Goal: Find specific page/section: Find specific page/section

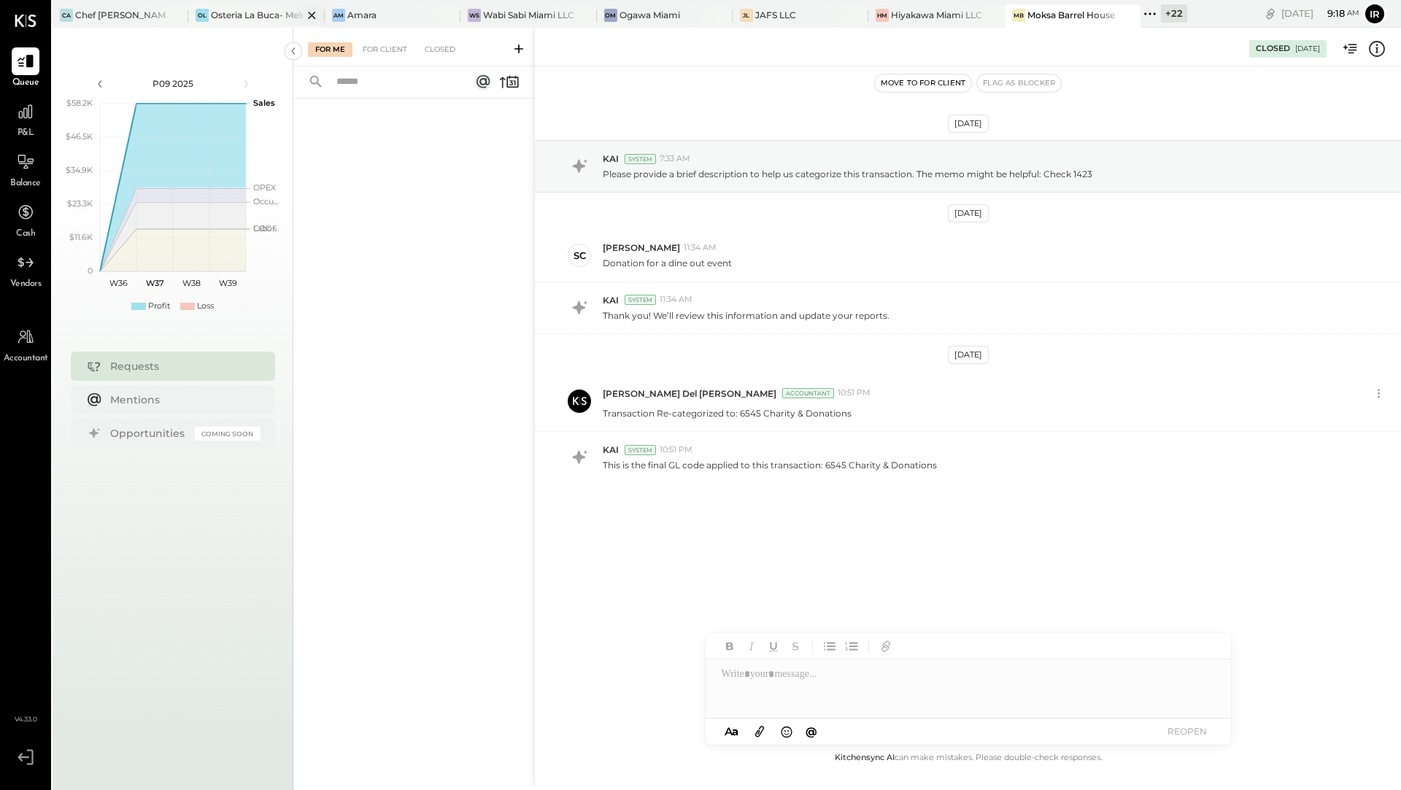
click at [281, 11] on div at bounding box center [299, 14] width 51 height 21
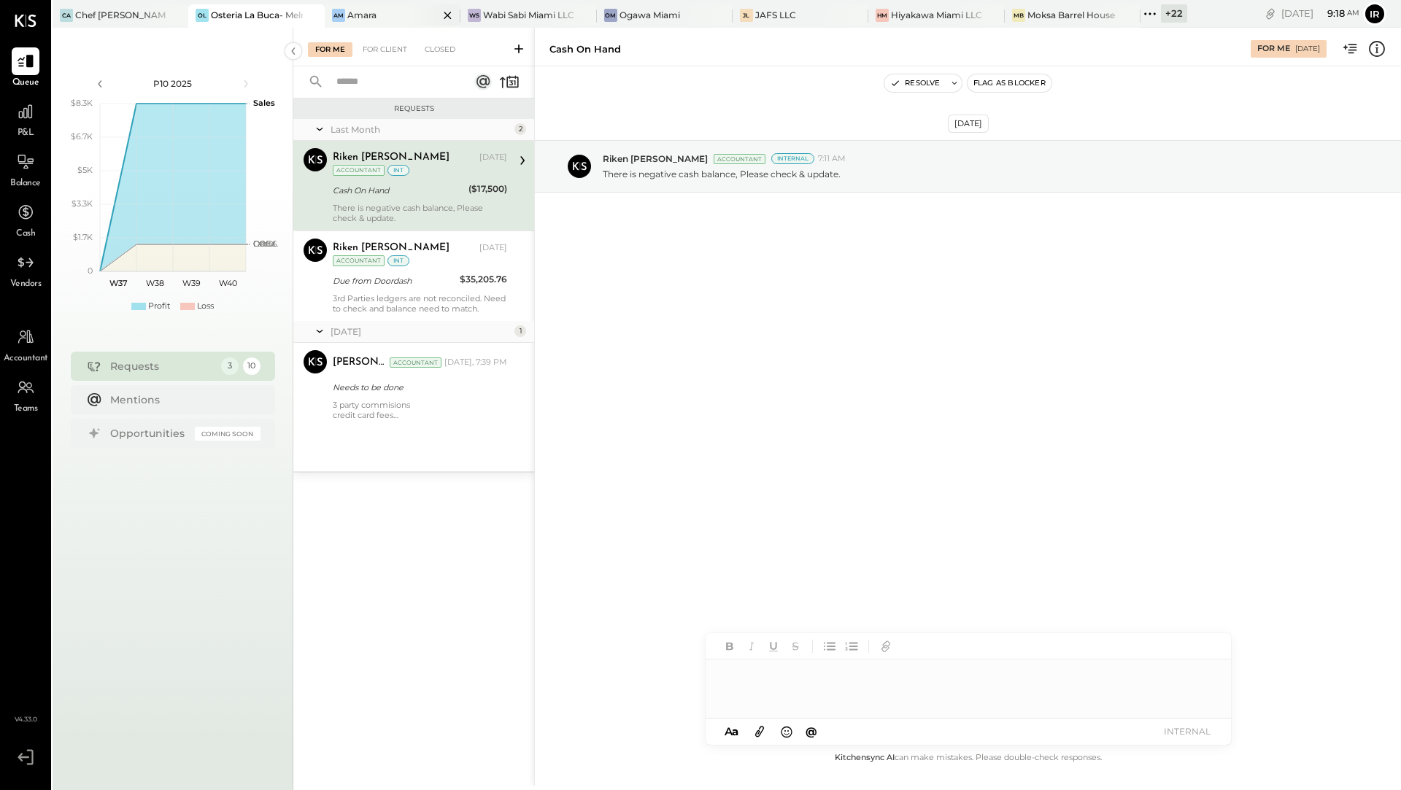
click at [379, 16] on div "Am Amara" at bounding box center [382, 15] width 114 height 13
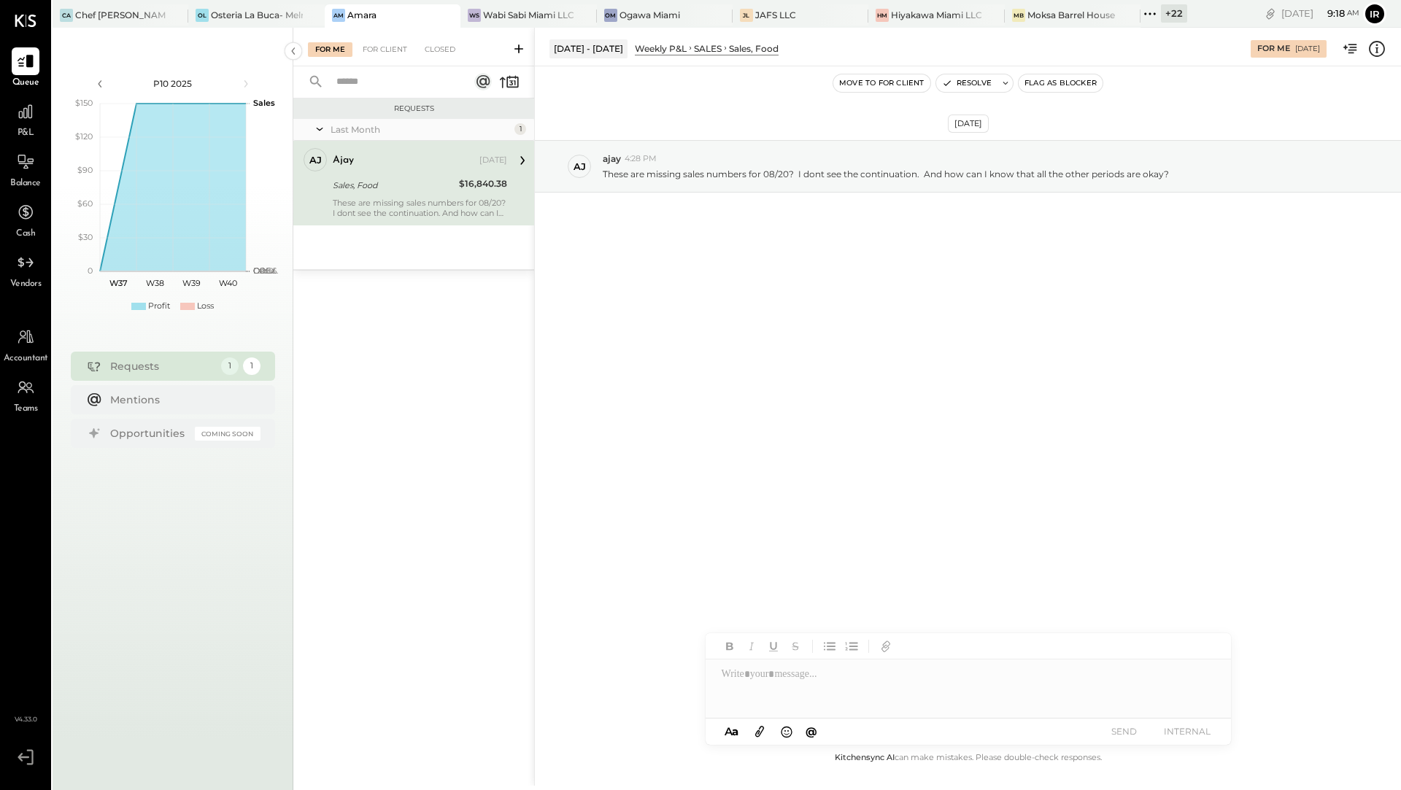
click at [1155, 13] on icon at bounding box center [1150, 13] width 19 height 19
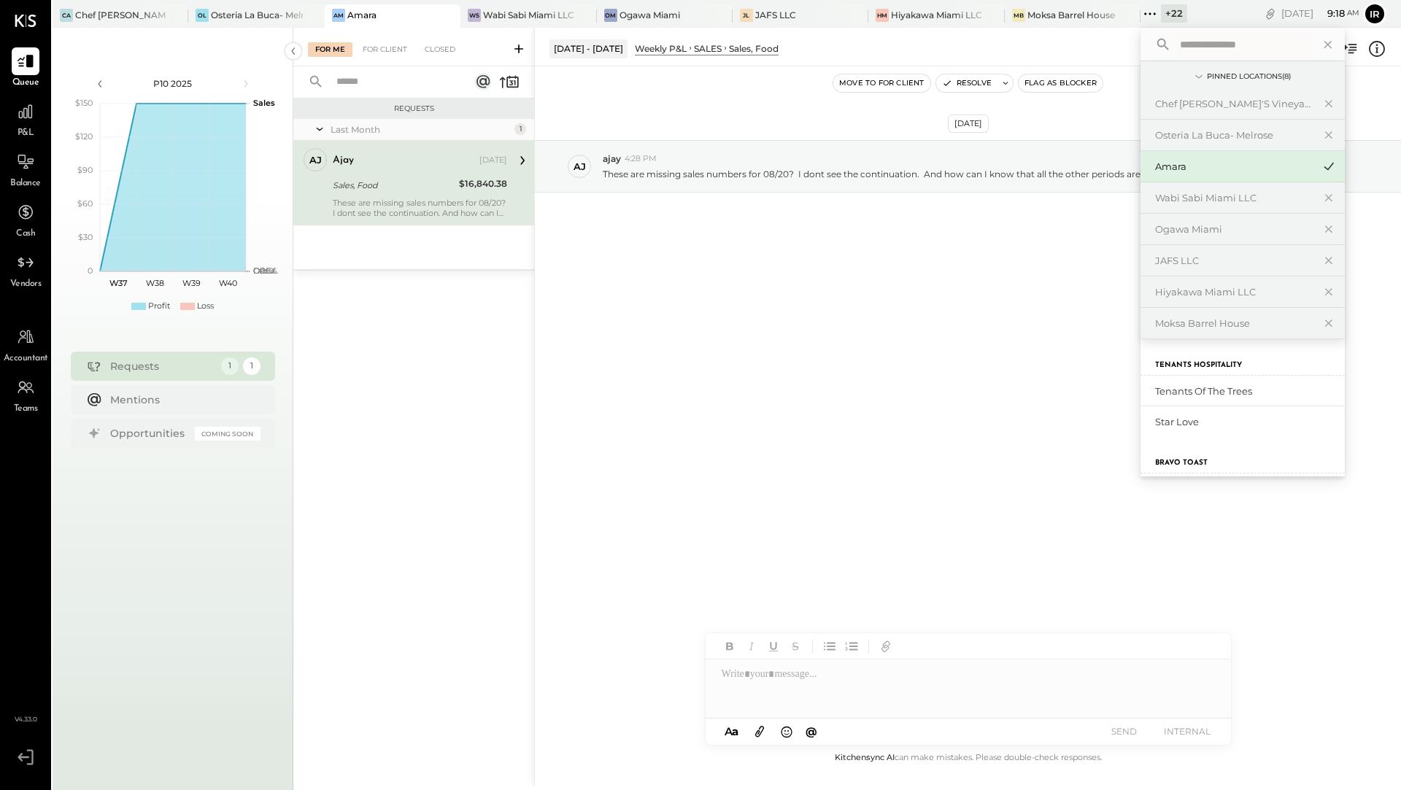
click at [1236, 47] on input "text" at bounding box center [1242, 44] width 136 height 26
type input "*****"
click at [1243, 387] on div "Osteria La Buca- [PERSON_NAME][GEOGRAPHIC_DATA]" at bounding box center [1234, 392] width 158 height 14
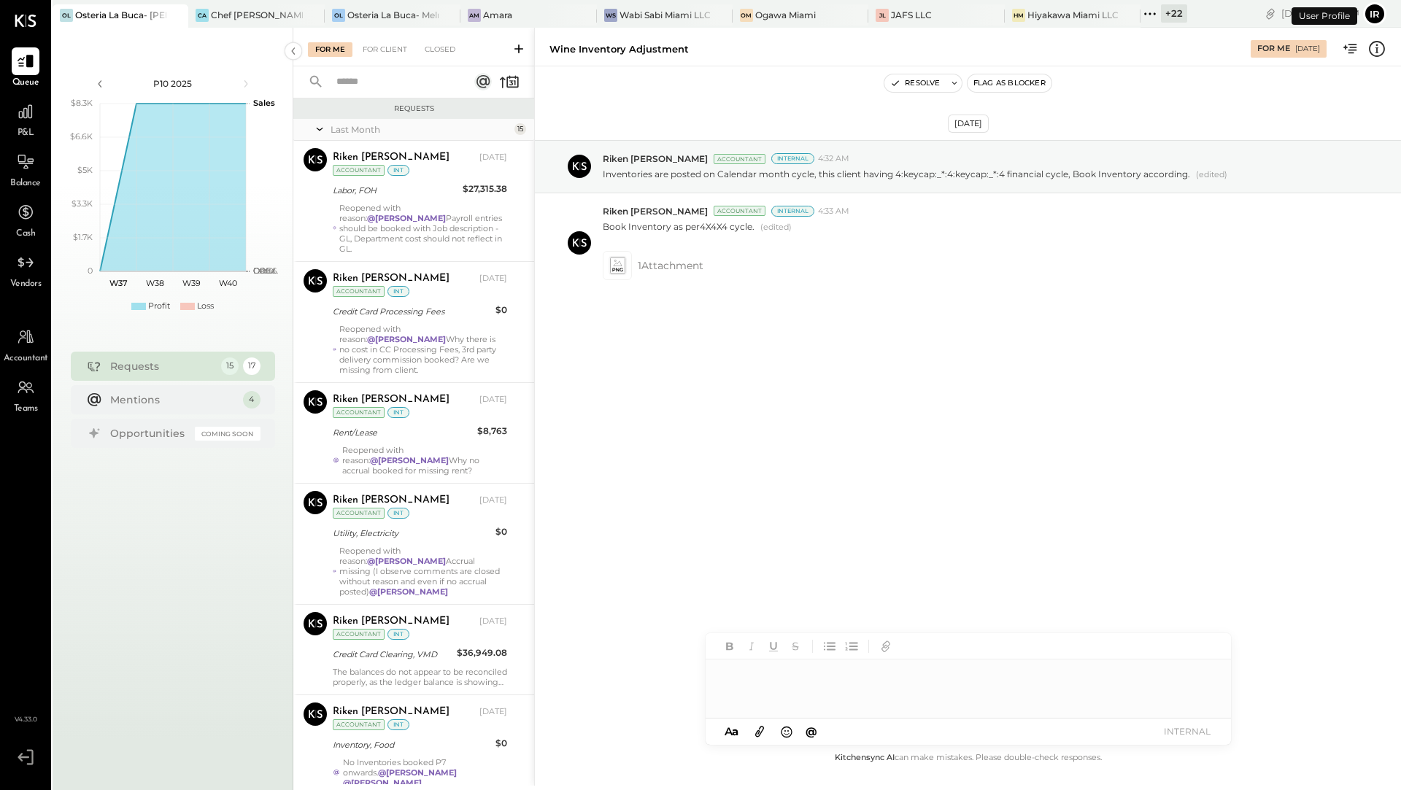
scroll to position [839, 0]
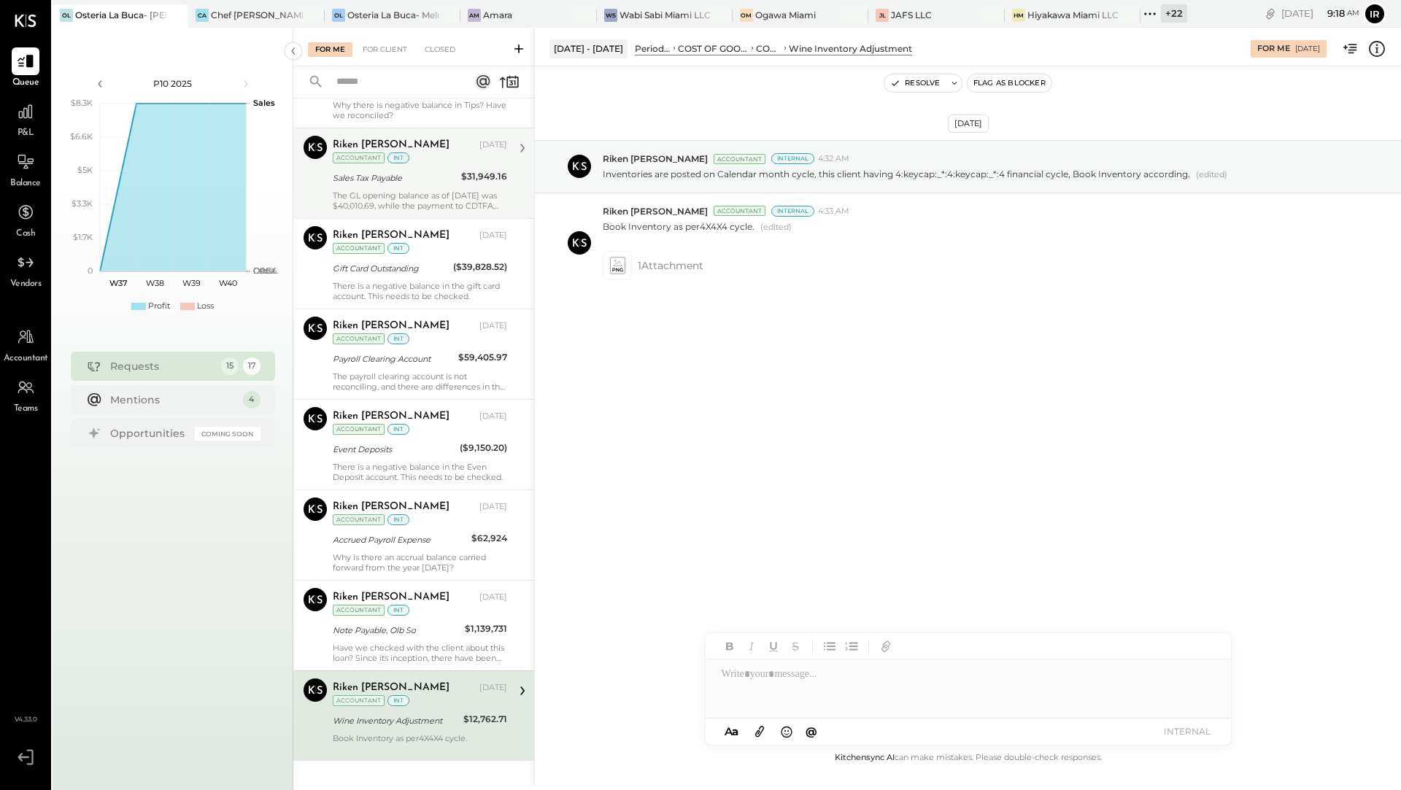
click at [480, 191] on div "The GL opening balance as of [DATE] was $40,010.69, while the payment to CDTFA …" at bounding box center [420, 201] width 174 height 20
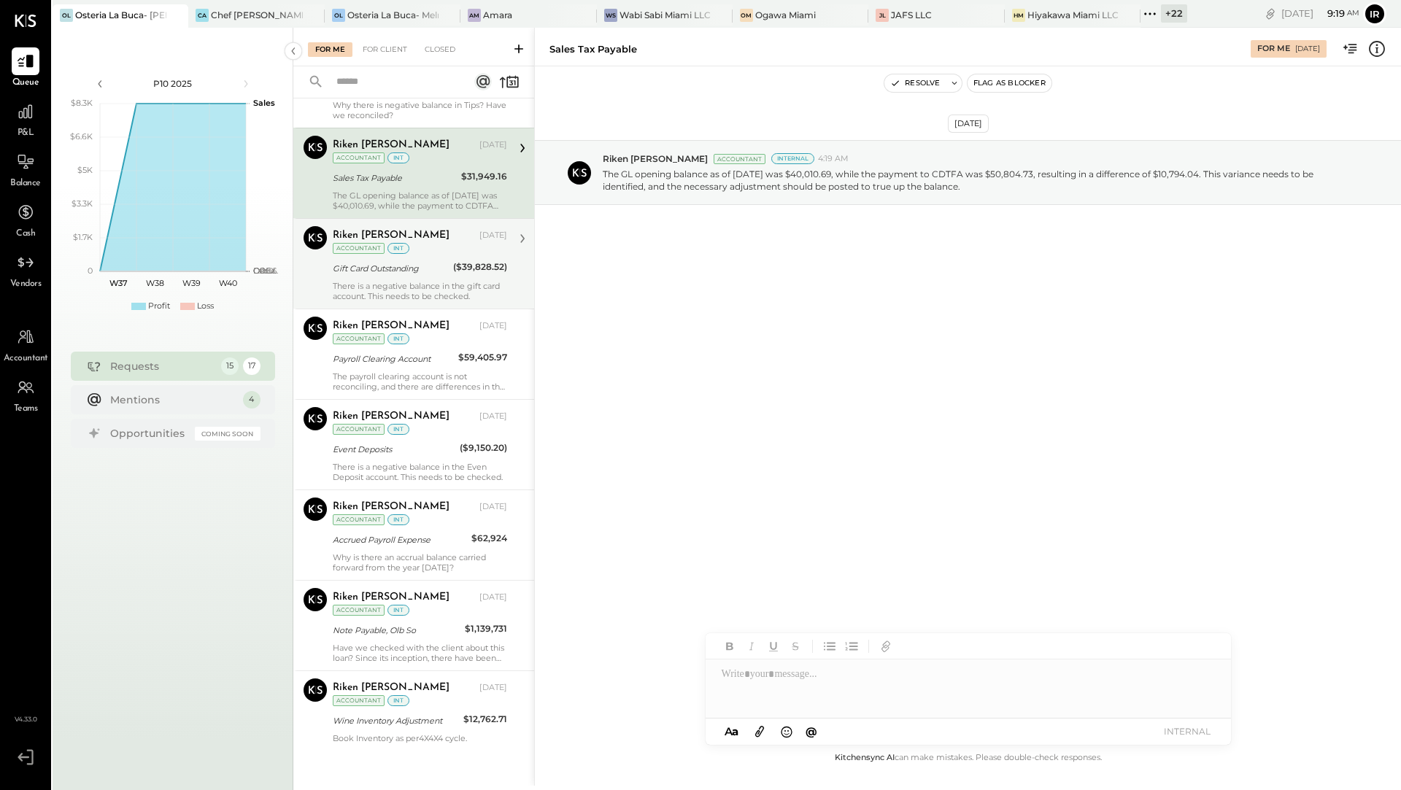
click at [457, 260] on div "($39,828.52)" at bounding box center [480, 269] width 54 height 18
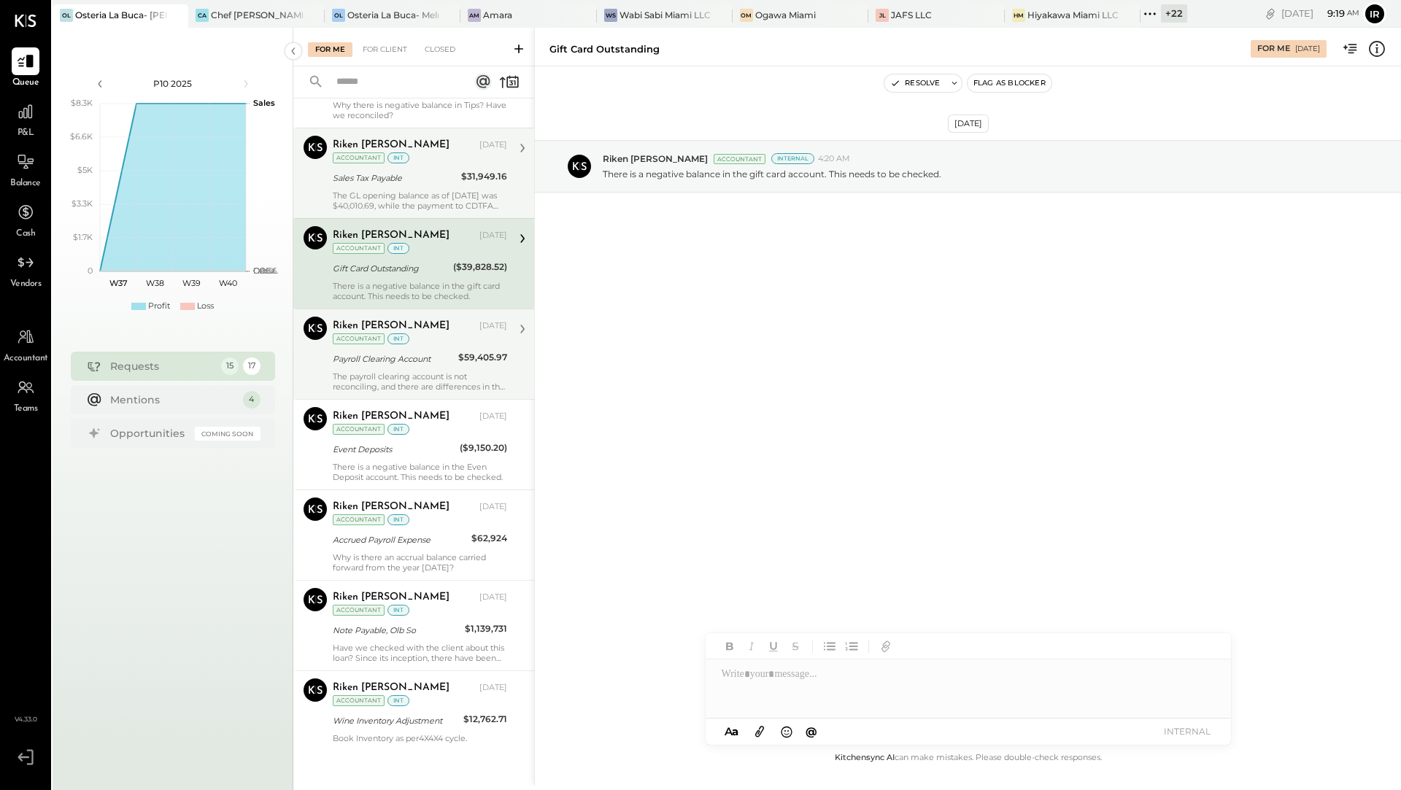
click at [439, 352] on div "Payroll Clearing Account" at bounding box center [393, 359] width 121 height 15
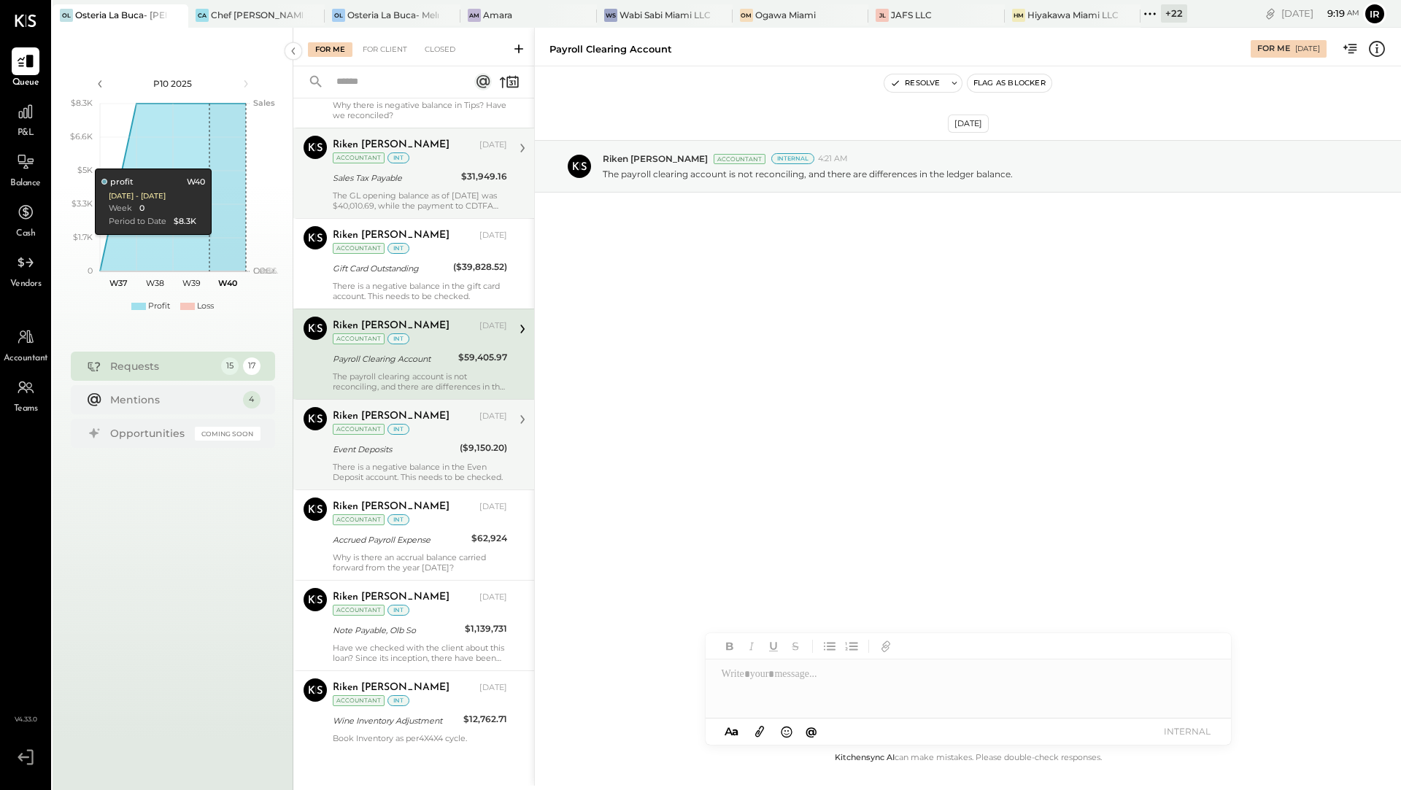
click at [374, 424] on div "Accountant" at bounding box center [359, 429] width 52 height 11
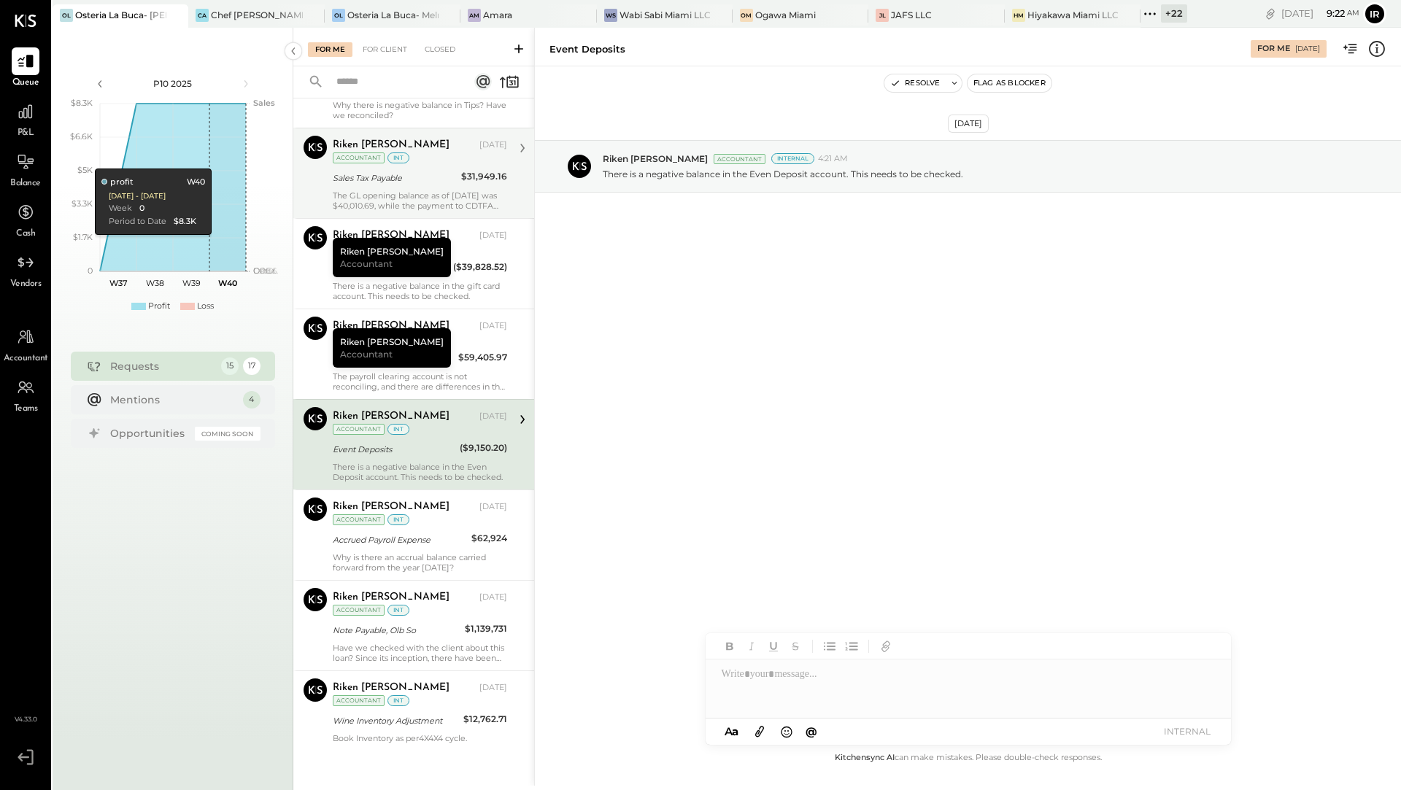
click at [381, 171] on div "Sales Tax Payable" at bounding box center [395, 178] width 124 height 15
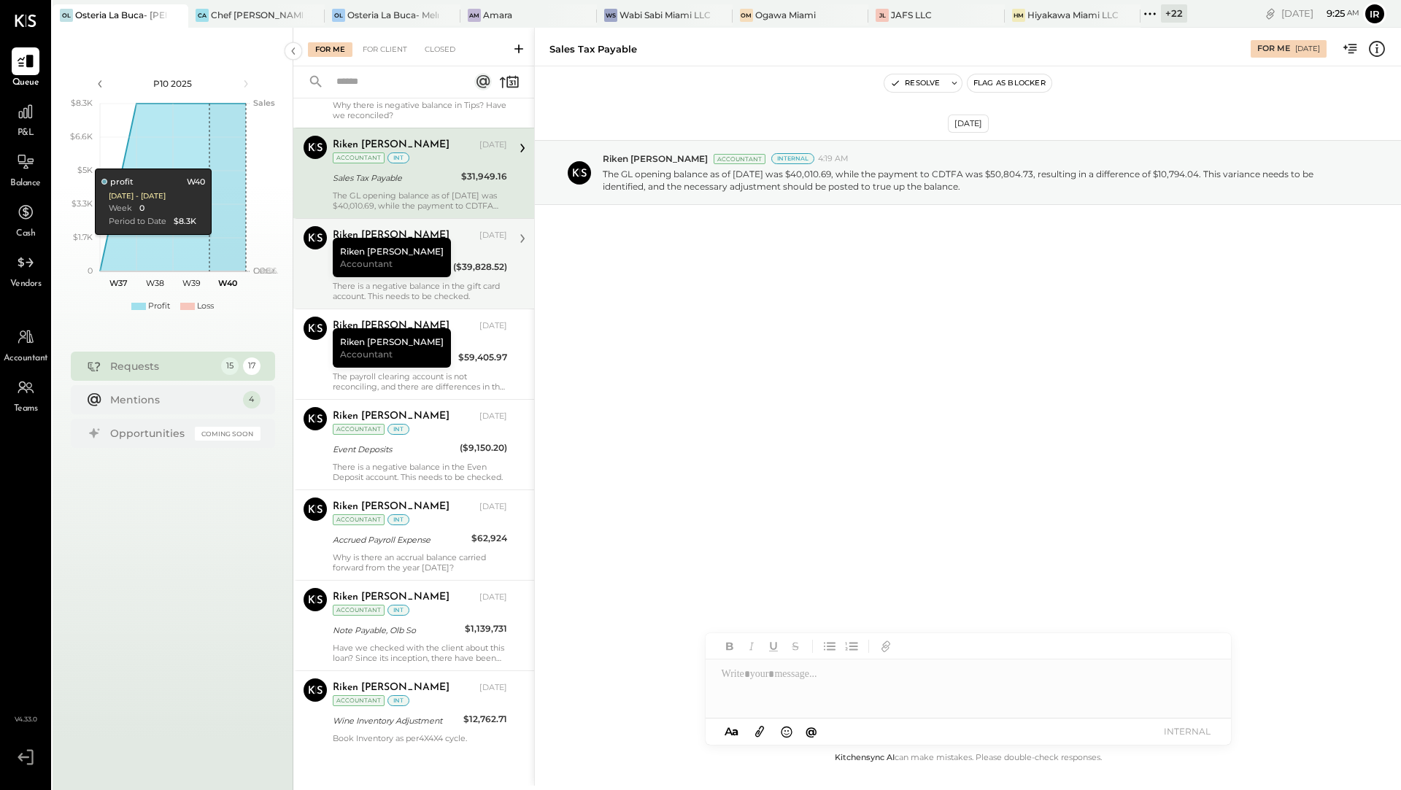
click at [415, 261] on div "Gift Card Outstanding" at bounding box center [391, 268] width 116 height 15
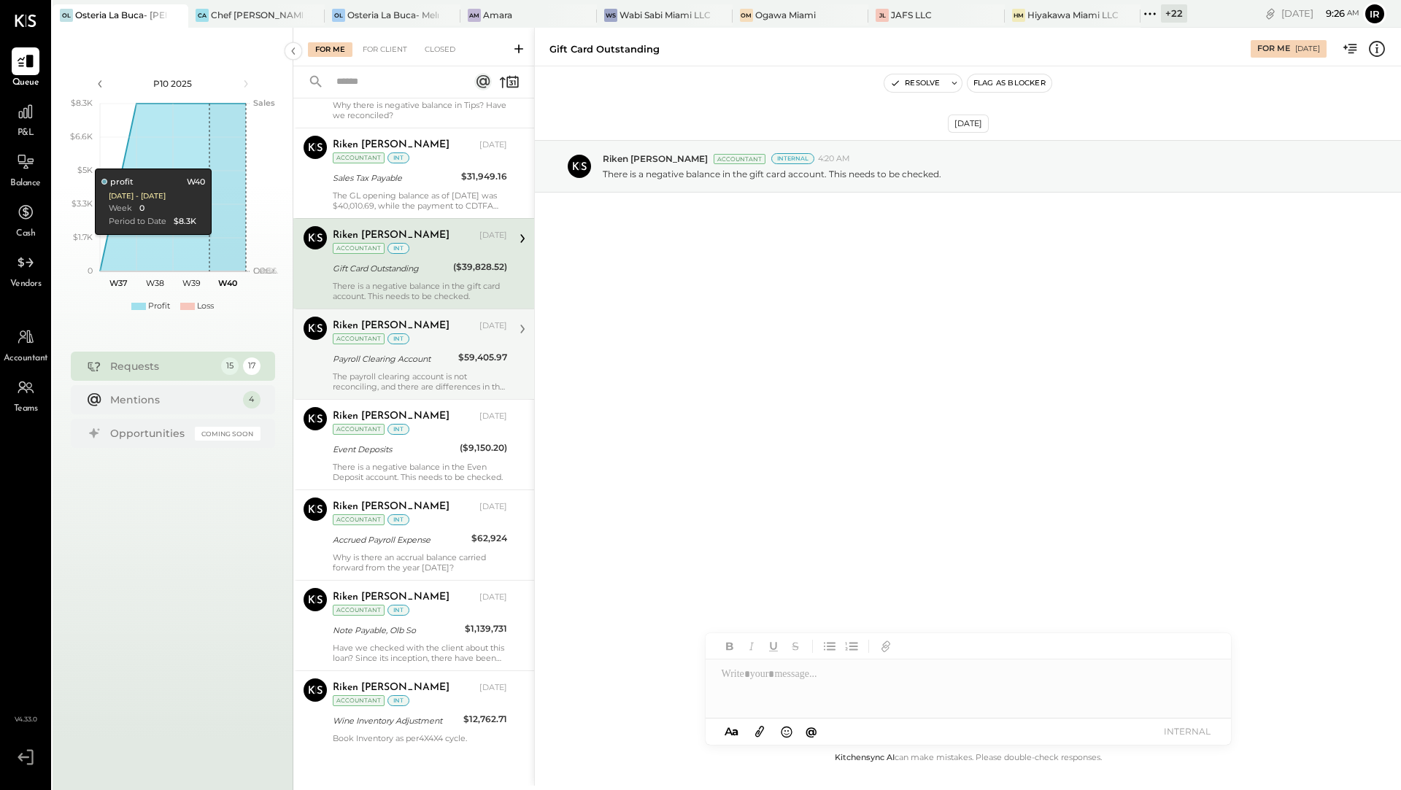
click at [425, 326] on div "Riken [PERSON_NAME] [DATE] Accountant int" at bounding box center [420, 332] width 174 height 30
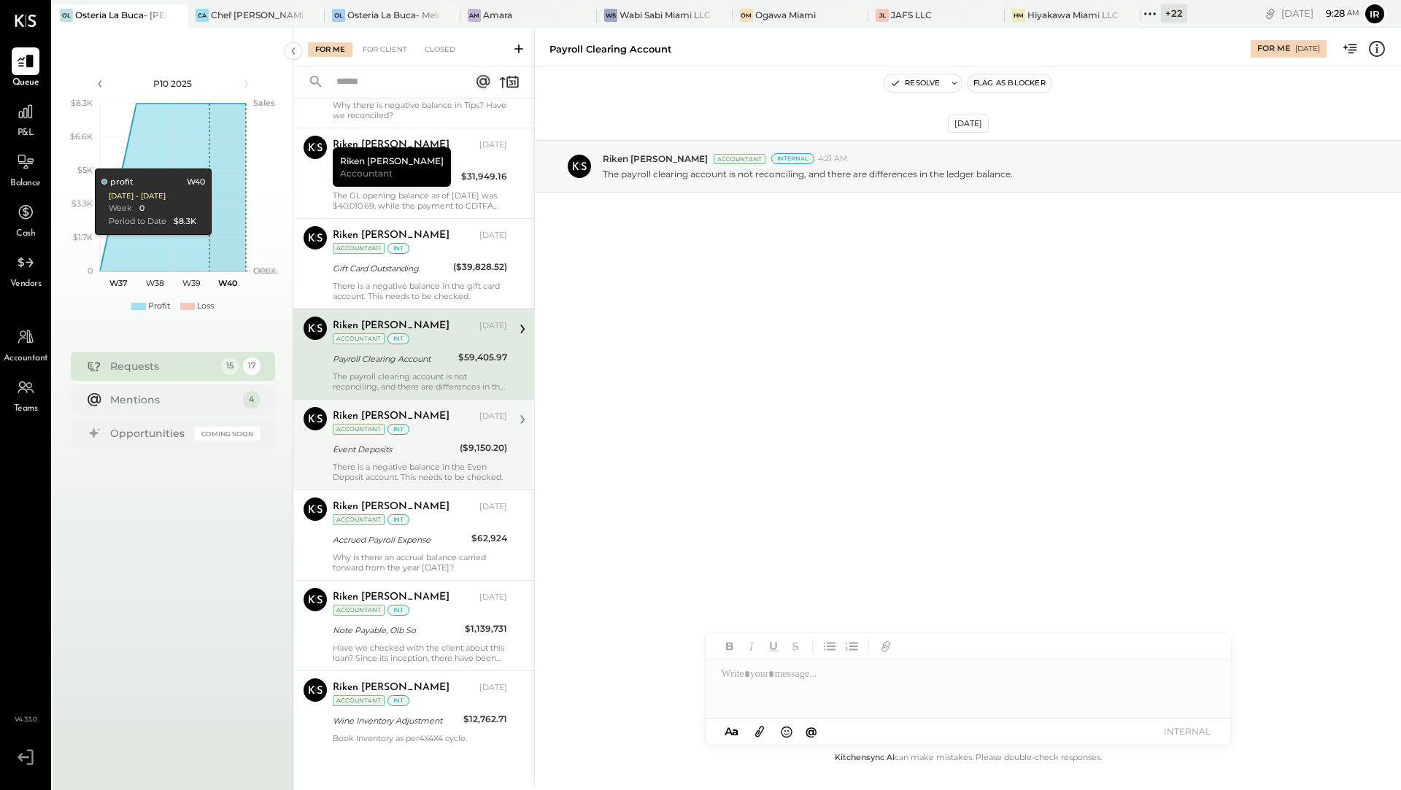
click at [407, 442] on div "Event Deposits" at bounding box center [394, 449] width 123 height 15
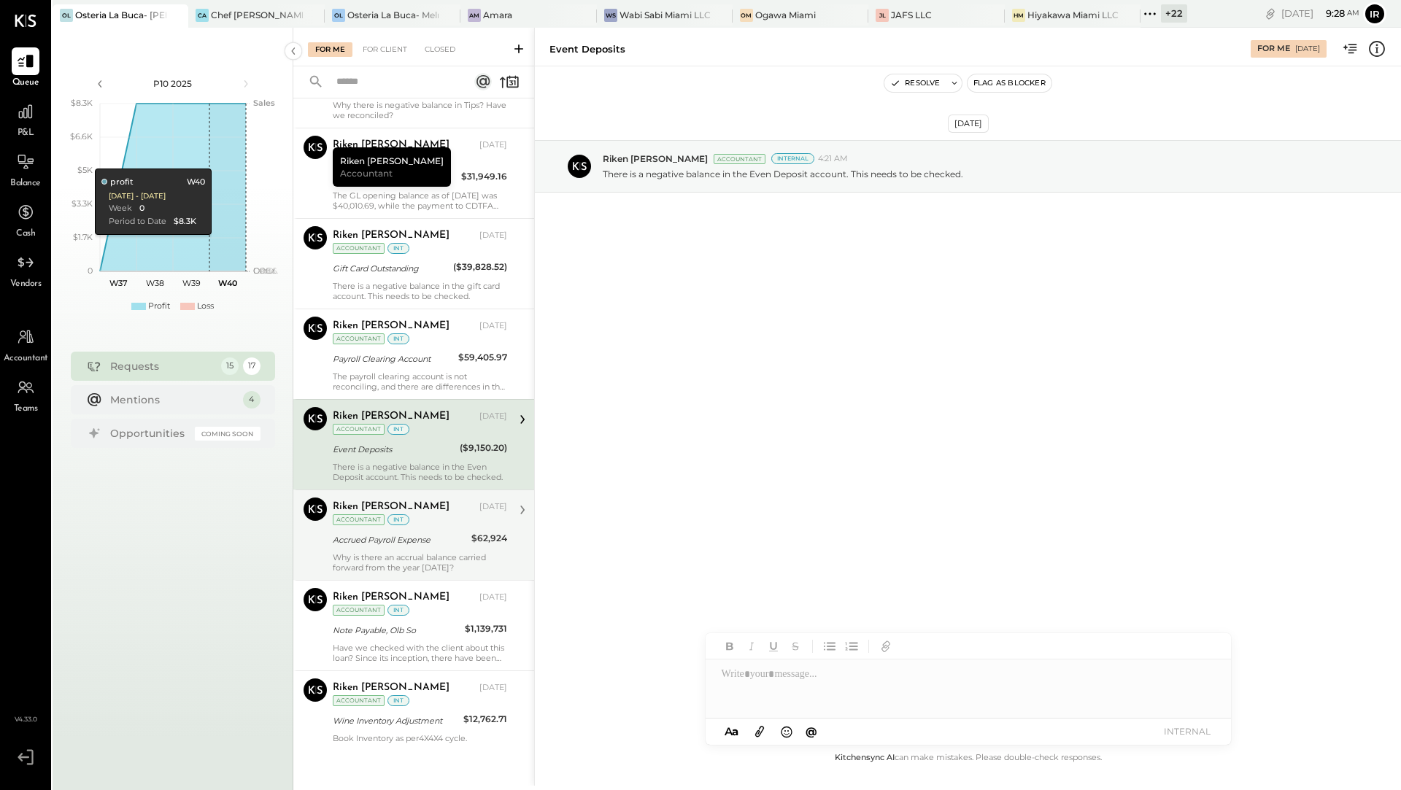
click at [412, 533] on div "Accrued Payroll Expense" at bounding box center [400, 540] width 134 height 15
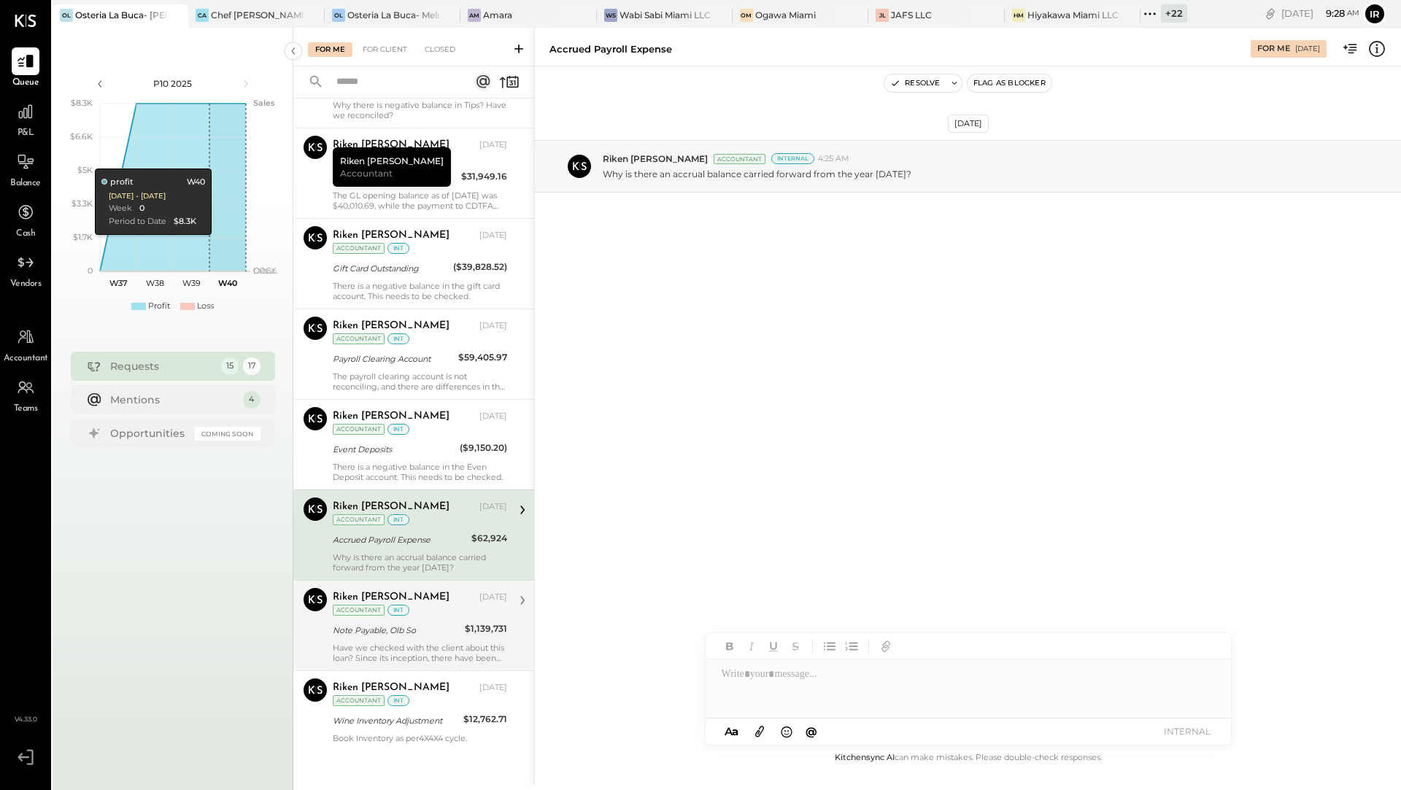
click at [401, 623] on div "Note Payable, Olb So" at bounding box center [397, 630] width 128 height 15
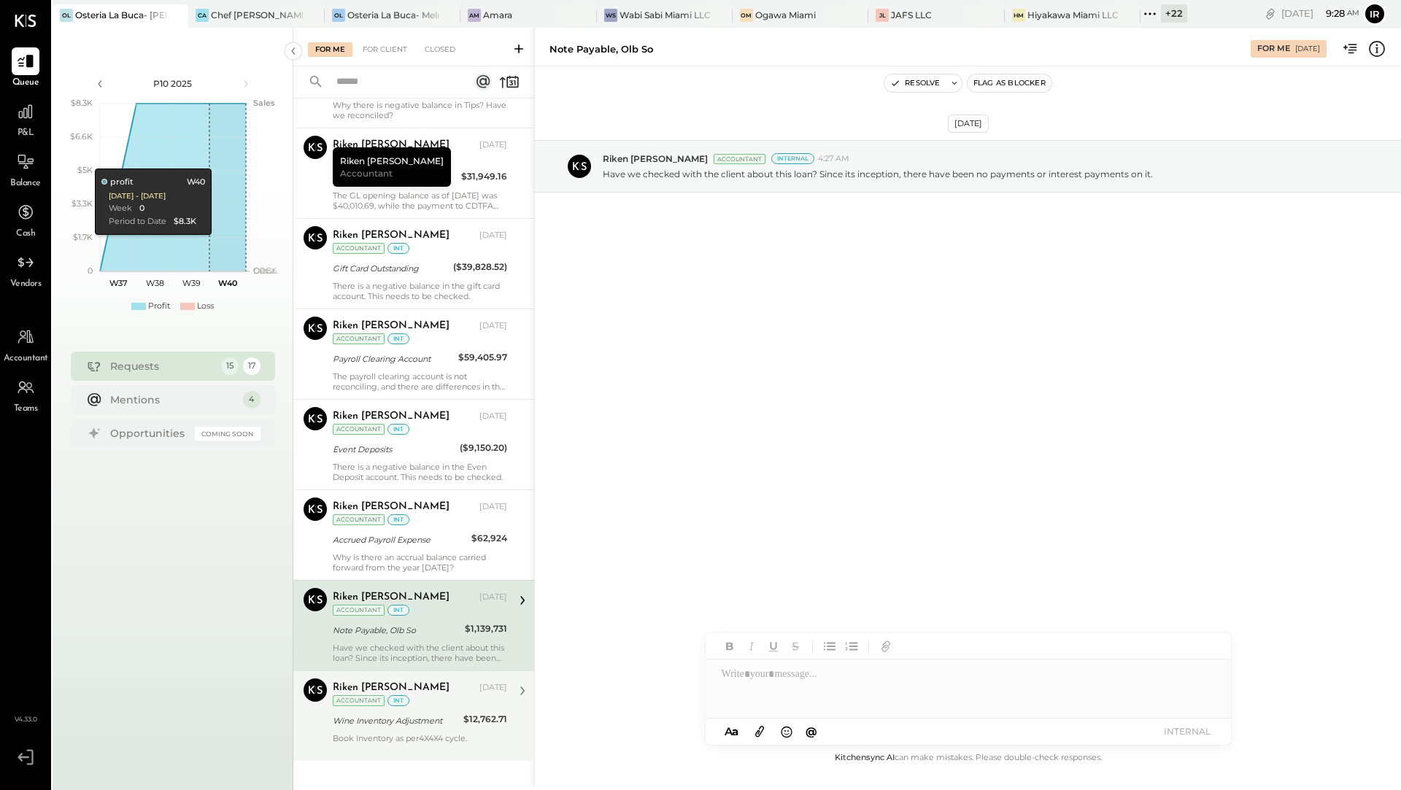
click at [417, 680] on div "Riken [PERSON_NAME] [DATE] Accountant int" at bounding box center [420, 694] width 174 height 30
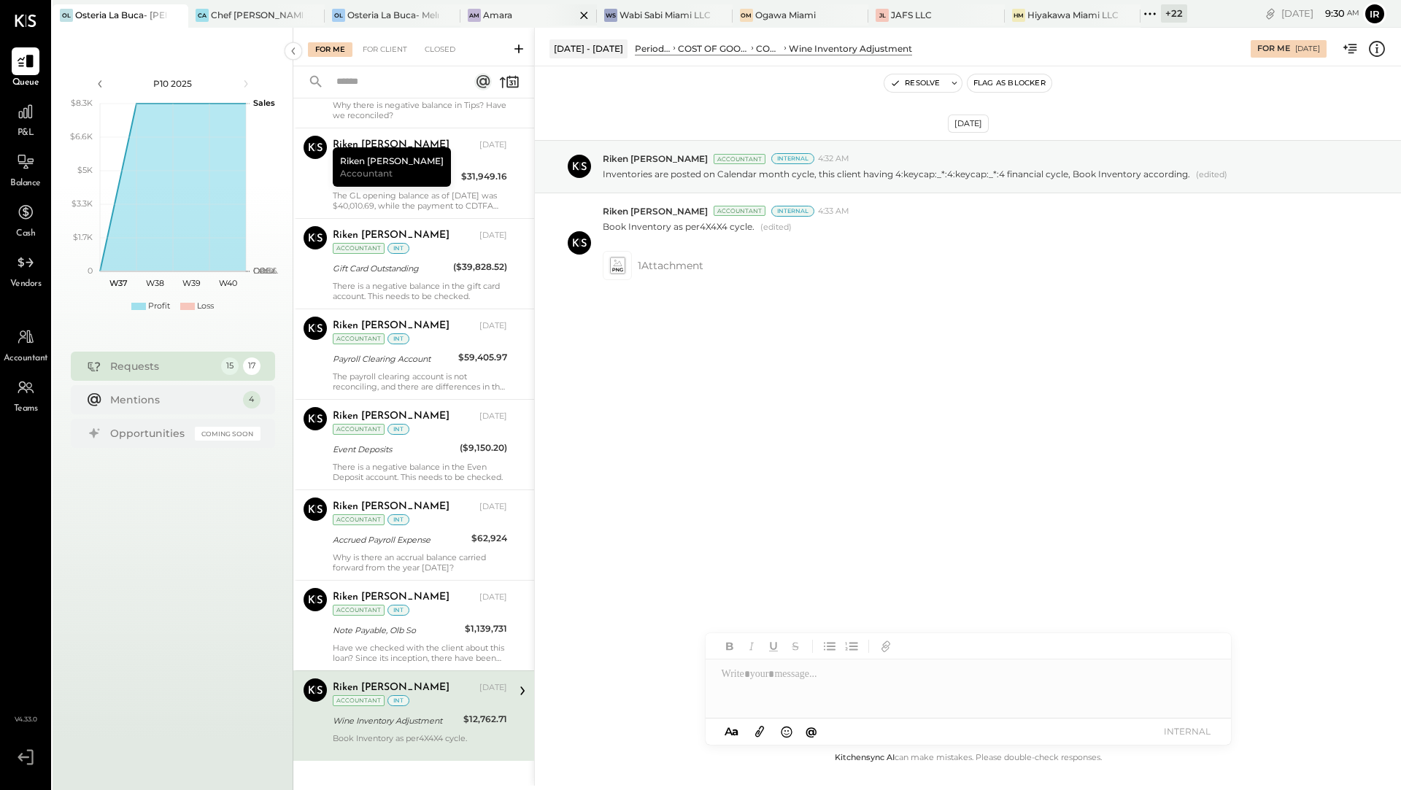
click at [507, 9] on div "Amara" at bounding box center [497, 15] width 29 height 12
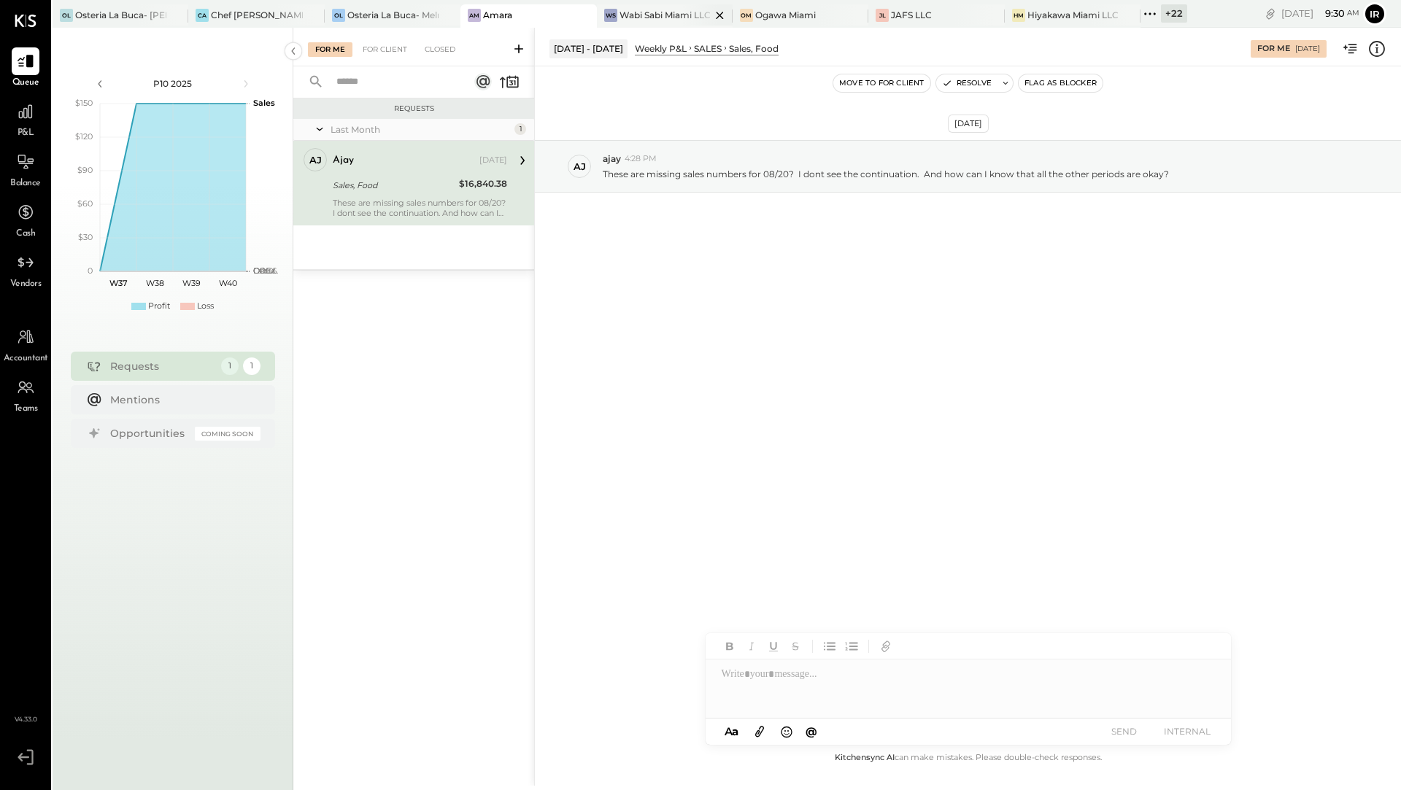
click at [677, 12] on div "Wabi Sabi Miami LLC" at bounding box center [665, 15] width 91 height 12
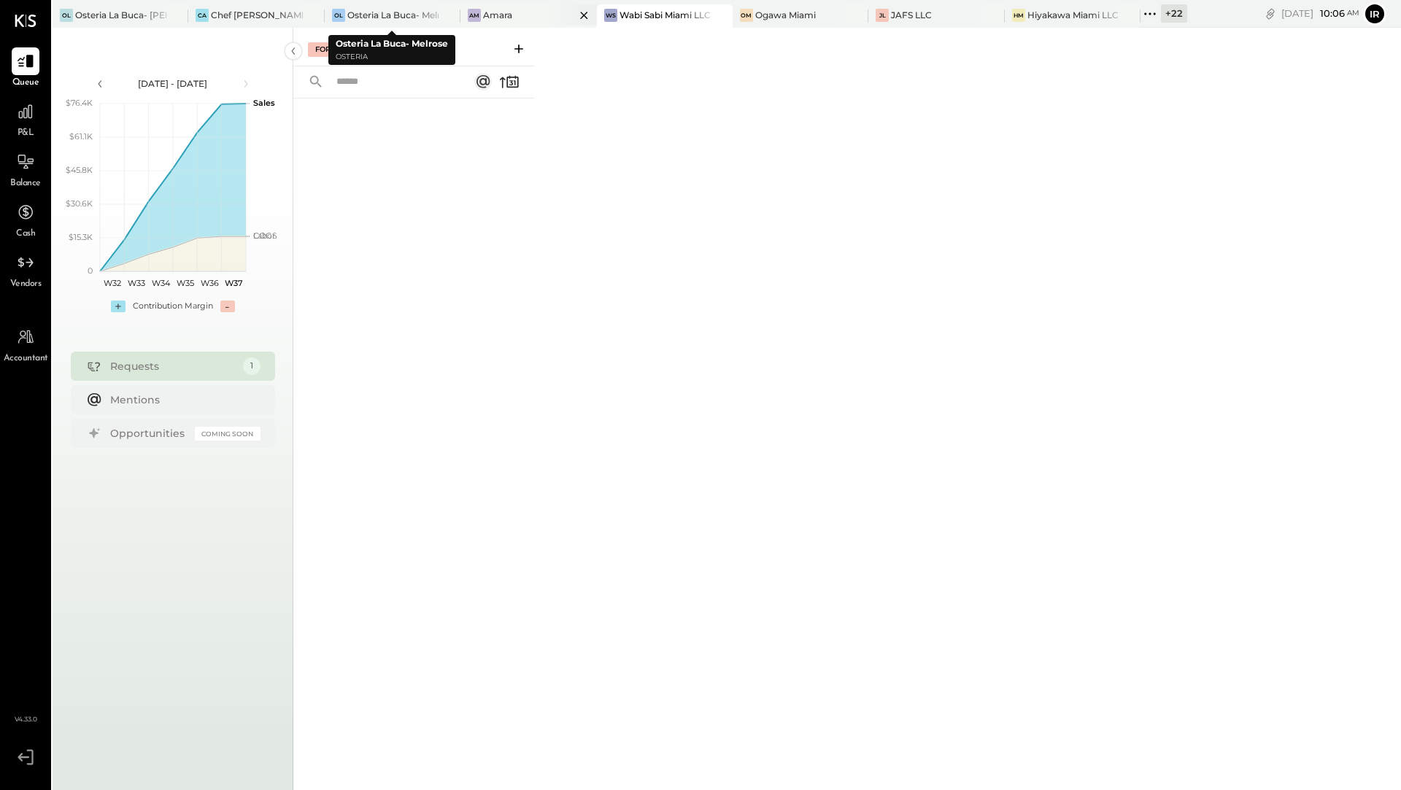
click at [527, 10] on div "Am Amara" at bounding box center [518, 15] width 114 height 13
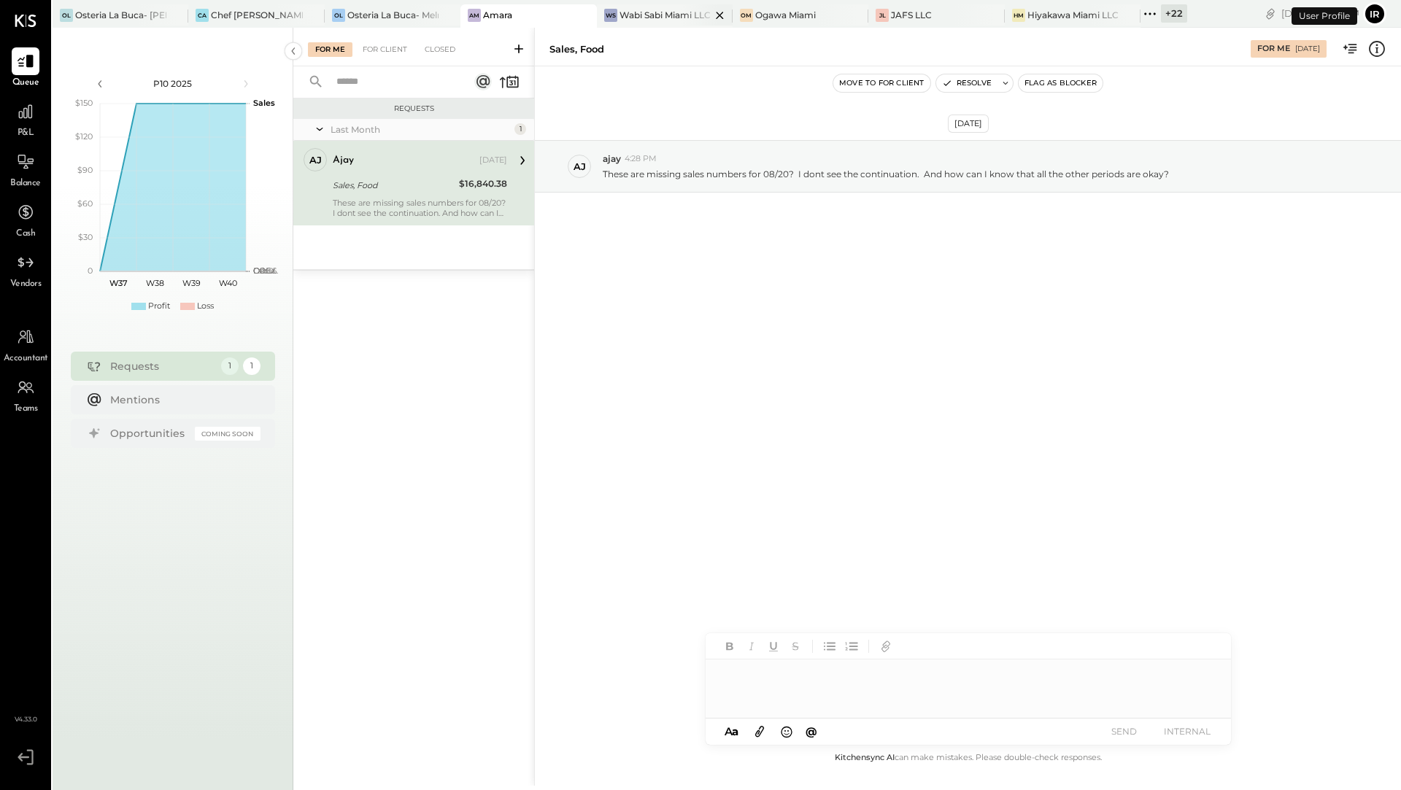
click at [624, 17] on div "Wabi Sabi Miami LLC" at bounding box center [665, 15] width 91 height 12
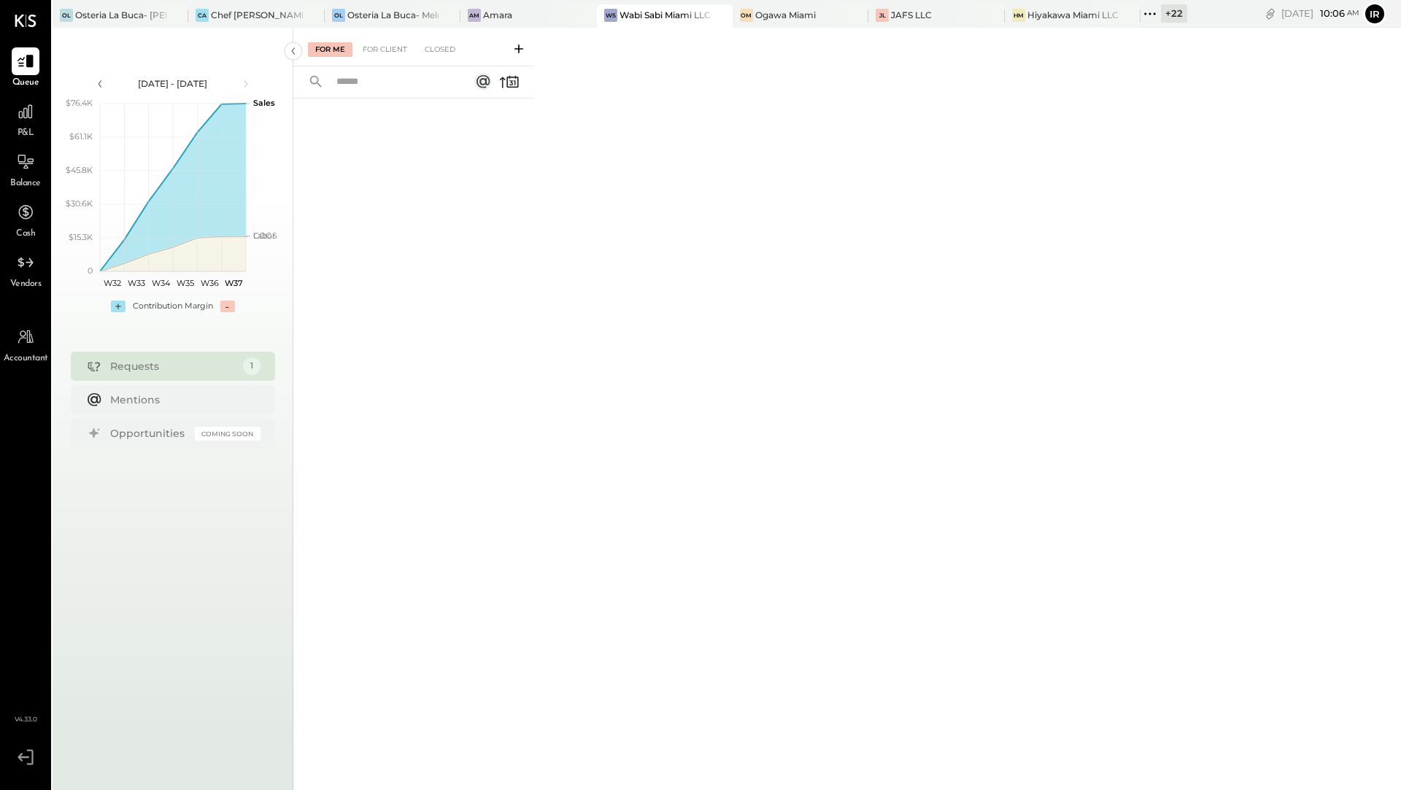
click at [242, 31] on div "[DATE] - [DATE] polygon, polyline { transition: fill-opacity 0.1s, stroke-opaci…" at bounding box center [173, 423] width 241 height 790
click at [242, 21] on div "CA Chef [PERSON_NAME]'s Vineyard Restaurant" at bounding box center [256, 15] width 136 height 23
click at [811, 24] on div "[PERSON_NAME] Miami" at bounding box center [801, 15] width 136 height 23
click at [1041, 18] on div "Hiyakawa Miami LLC" at bounding box center [1073, 15] width 91 height 12
click at [1147, 15] on icon at bounding box center [1150, 13] width 19 height 19
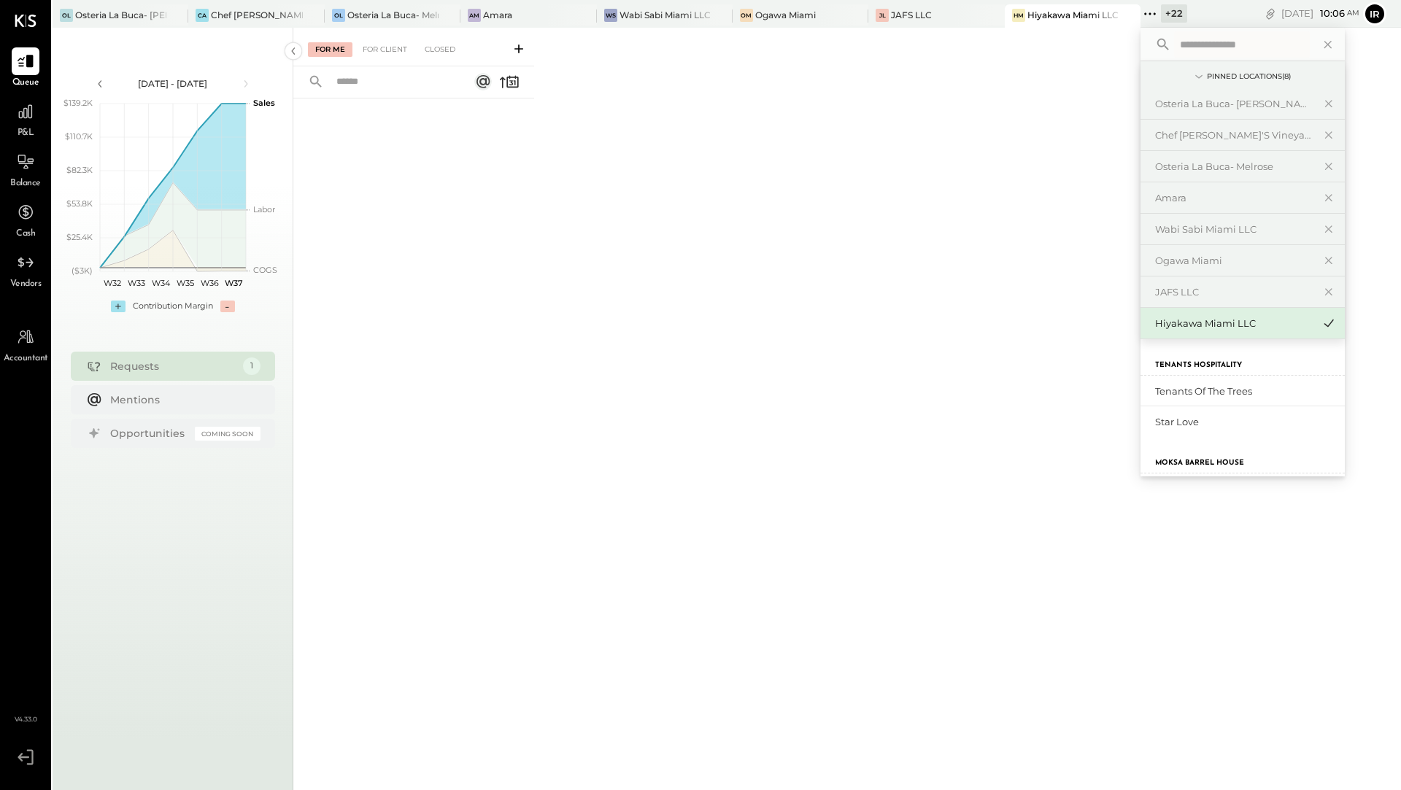
click at [845, 106] on div "For Me For Client Closed" at bounding box center [847, 407] width 1108 height 758
